Goal: Find specific page/section: Find specific page/section

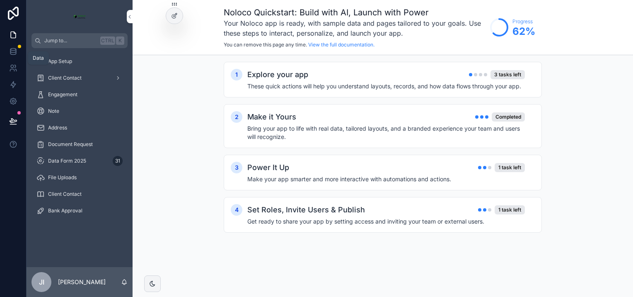
drag, startPoint x: 13, startPoint y: 55, endPoint x: 15, endPoint y: 63, distance: 8.7
click at [13, 55] on icon at bounding box center [13, 51] width 8 height 8
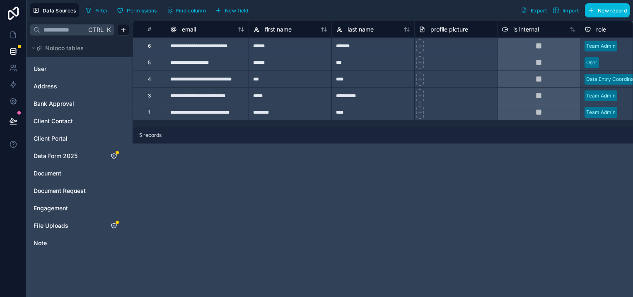
click at [70, 101] on span "Bank Approval" at bounding box center [54, 103] width 41 height 8
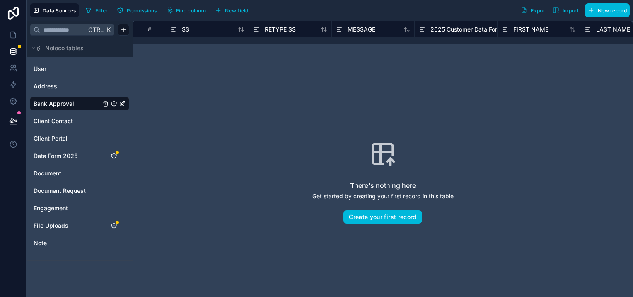
click at [124, 28] on html "Data Sources Filter Permissions Find column New field Export Import New record …" at bounding box center [316, 148] width 633 height 297
